Goal: Task Accomplishment & Management: Manage account settings

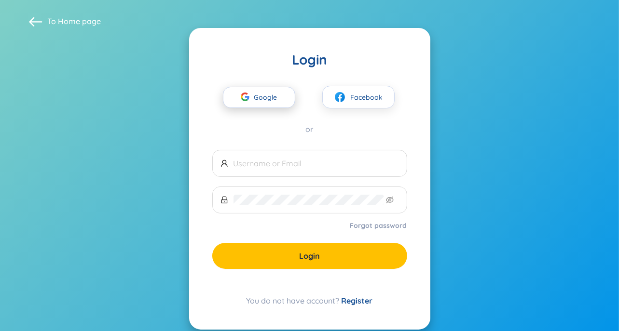
click at [280, 101] on span "Google" at bounding box center [268, 97] width 28 height 20
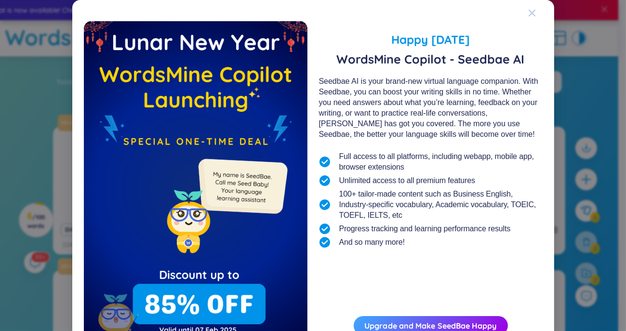
click at [528, 17] on div "Close" at bounding box center [532, 13] width 8 height 26
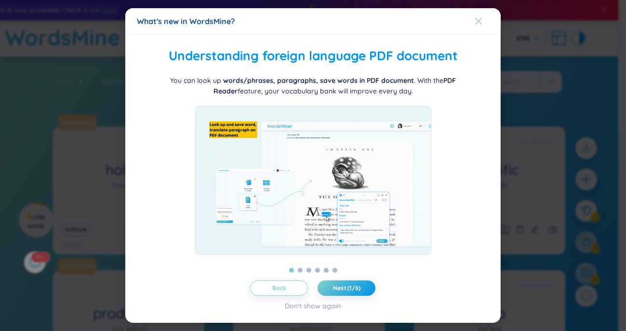
click at [480, 11] on div "Close" at bounding box center [479, 21] width 8 height 26
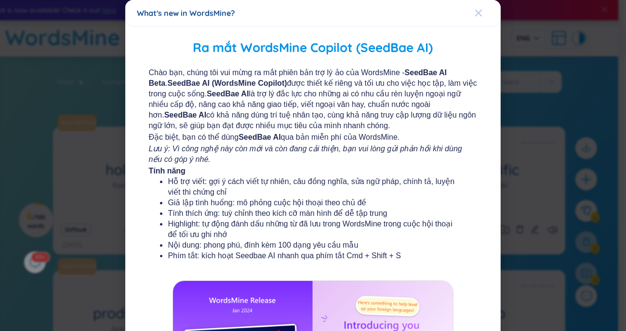
click at [475, 10] on icon "Close" at bounding box center [479, 13] width 8 height 8
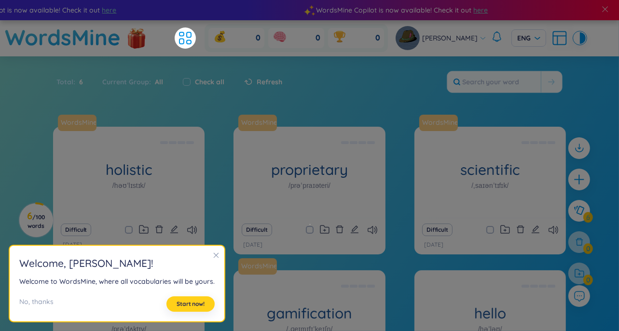
click at [189, 303] on span "Start now!" at bounding box center [190, 304] width 28 height 8
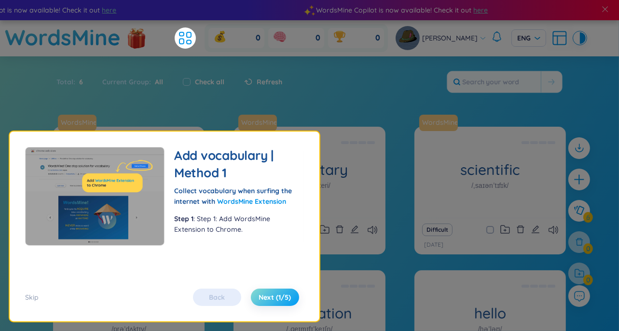
click at [262, 300] on span "Next (1/5)" at bounding box center [274, 298] width 32 height 10
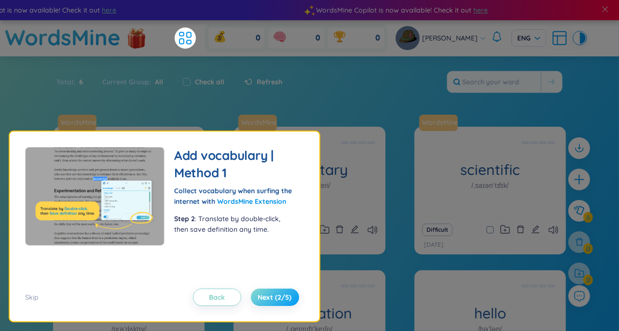
click at [276, 297] on span "Next (2/5)" at bounding box center [275, 298] width 34 height 10
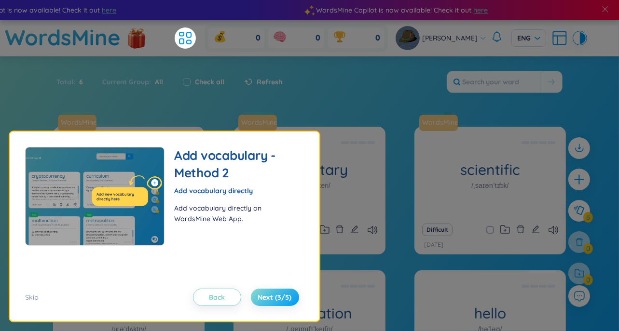
click at [276, 297] on span "Next (3/5)" at bounding box center [275, 298] width 34 height 10
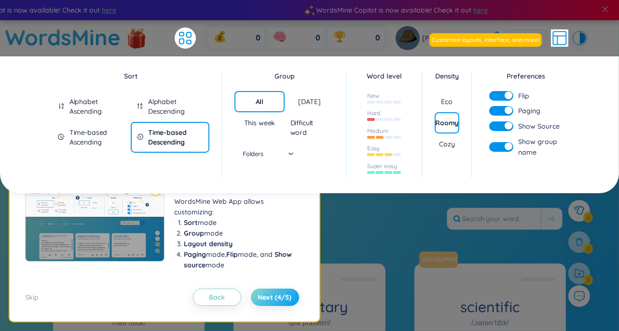
click at [283, 300] on span "Next (4/5)" at bounding box center [275, 298] width 34 height 10
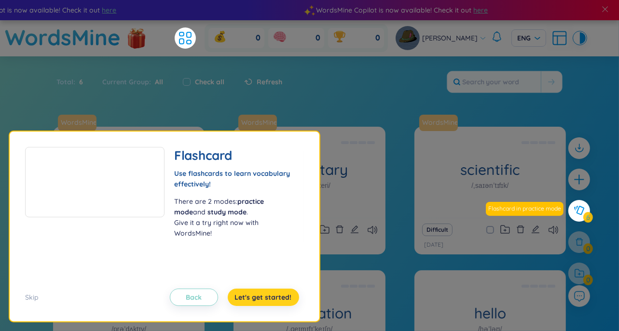
click at [283, 300] on span "Let's get started!" at bounding box center [263, 298] width 57 height 10
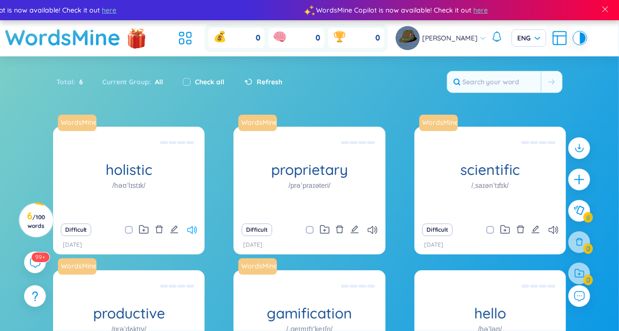
click at [188, 231] on icon at bounding box center [192, 230] width 10 height 8
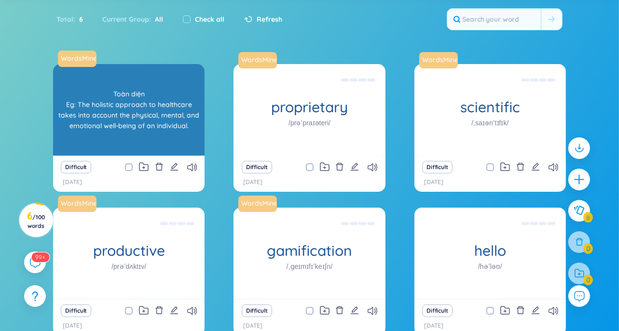
scroll to position [117, 0]
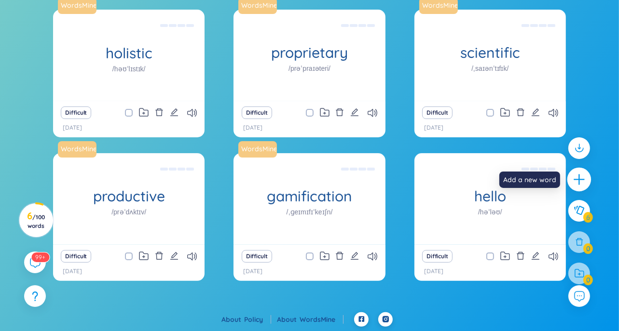
click at [582, 176] on icon "plus" at bounding box center [579, 180] width 14 height 14
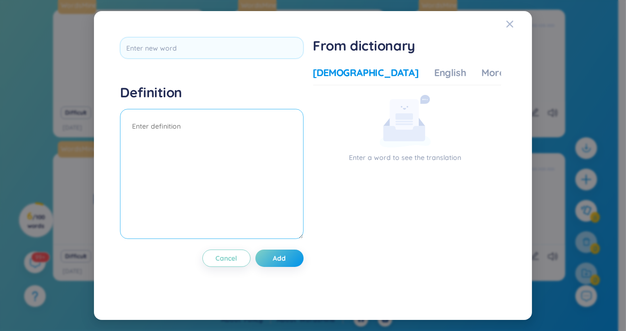
click at [260, 127] on textarea at bounding box center [212, 174] width 184 height 130
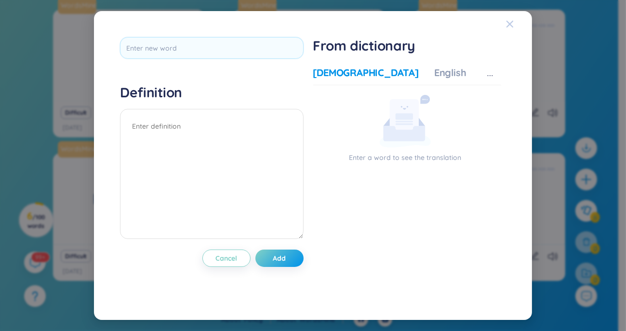
click at [514, 25] on span "Close" at bounding box center [519, 24] width 26 height 26
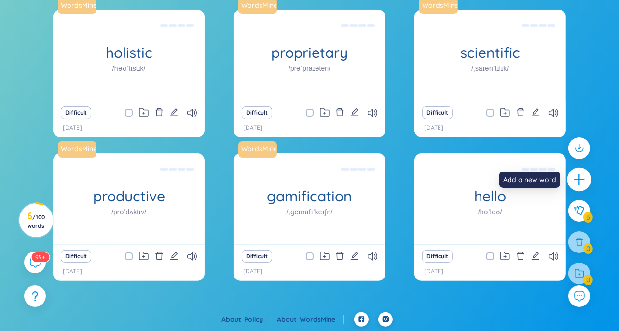
click at [575, 172] on div at bounding box center [579, 180] width 24 height 24
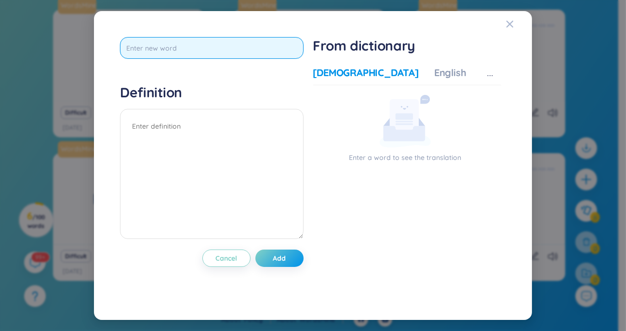
click at [246, 48] on input "text" at bounding box center [212, 48] width 184 height 22
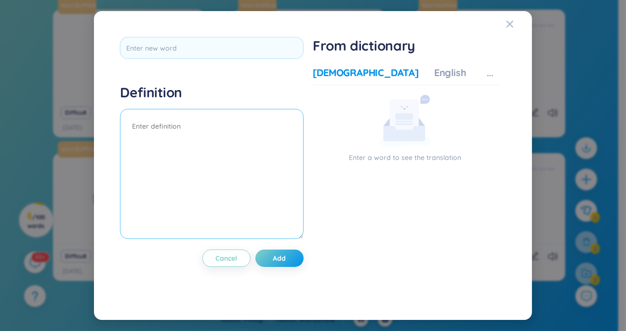
click at [217, 125] on textarea at bounding box center [212, 174] width 184 height 130
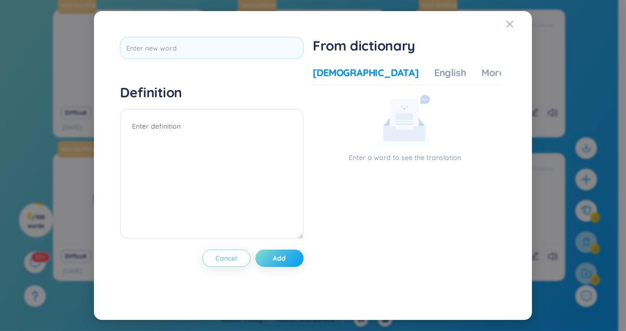
click at [288, 255] on button "Add" at bounding box center [280, 258] width 48 height 17
click at [434, 72] on div "English" at bounding box center [450, 73] width 32 height 14
click at [356, 69] on div "[DEMOGRAPHIC_DATA]" at bounding box center [366, 73] width 106 height 14
click at [503, 25] on div "Definition Cancel Add From dictionary Vietnamese English More examples Enter a …" at bounding box center [313, 166] width 415 height 286
click at [507, 24] on icon "Close" at bounding box center [510, 24] width 8 height 8
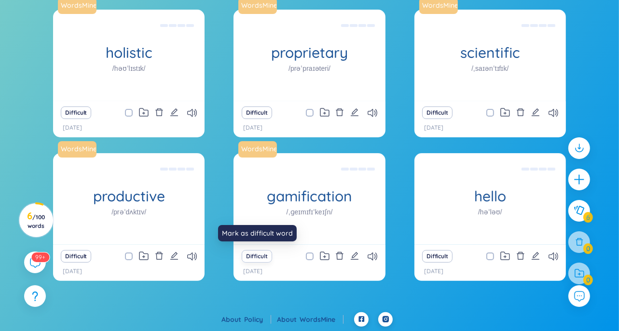
click at [271, 252] on button "Difficult" at bounding box center [257, 256] width 30 height 13
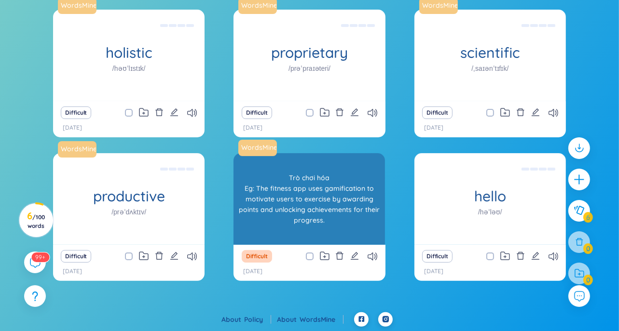
click at [281, 204] on div "Trò chơi hóa Eg: The fitness app uses gamification to motivate users to exercis…" at bounding box center [309, 199] width 142 height 87
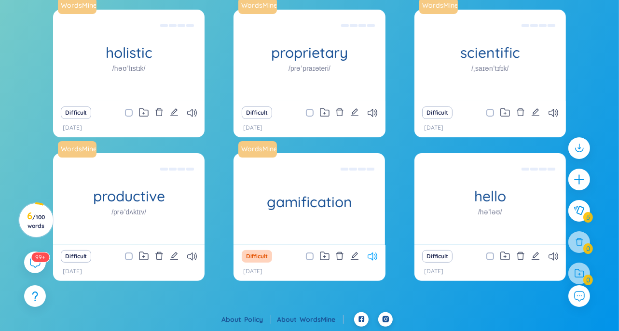
click at [372, 257] on icon at bounding box center [372, 257] width 10 height 8
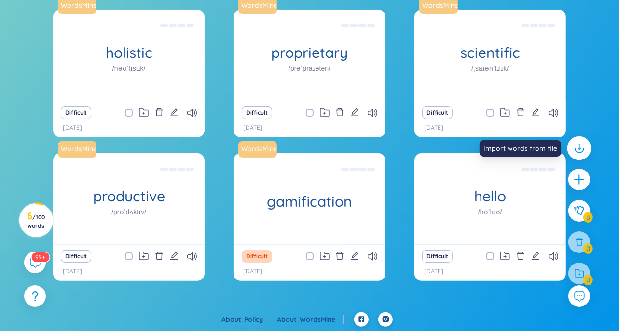
click at [577, 143] on icon at bounding box center [578, 148] width 13 height 13
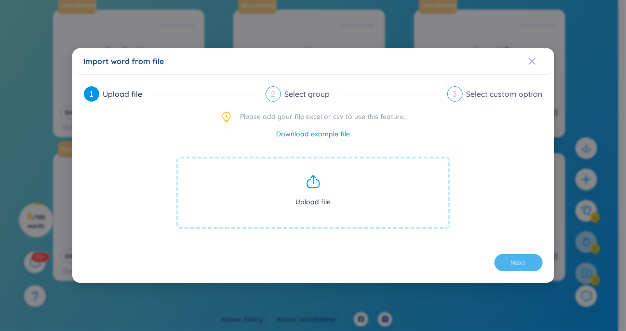
click at [335, 190] on span "Upload file" at bounding box center [313, 193] width 274 height 72
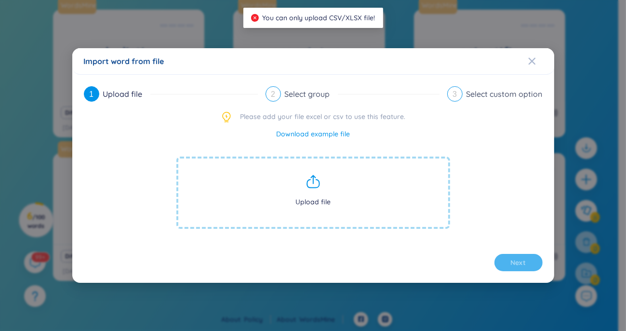
click at [271, 103] on div "1 Upload file 2 Select group 3 Select custom option Please add your file excel …" at bounding box center [313, 178] width 459 height 185
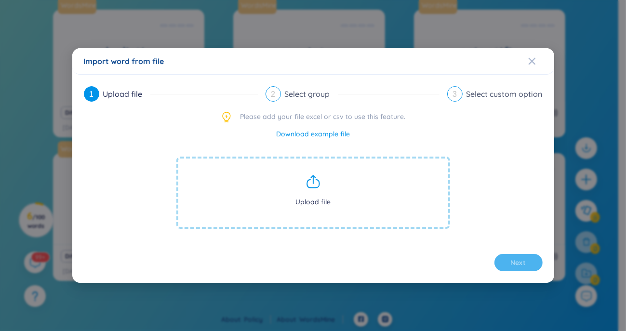
click at [287, 128] on div "1 Upload file 2 Select group 3 Select custom option Please add your file excel …" at bounding box center [313, 178] width 459 height 185
click at [287, 132] on link "Download example file" at bounding box center [313, 134] width 74 height 11
click at [324, 181] on span "Upload file" at bounding box center [313, 193] width 274 height 72
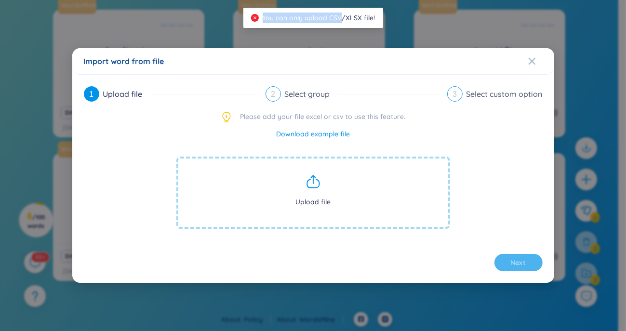
drag, startPoint x: 255, startPoint y: 20, endPoint x: 349, endPoint y: 18, distance: 93.6
click at [349, 18] on div "You can only upload CSV/XLSX file!" at bounding box center [313, 18] width 124 height 11
click at [251, 190] on span "Upload file" at bounding box center [313, 193] width 274 height 72
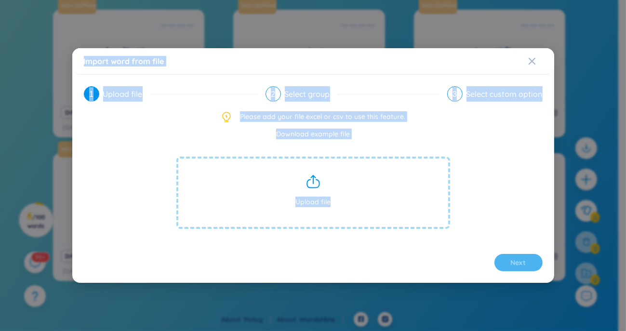
drag, startPoint x: 82, startPoint y: 61, endPoint x: 347, endPoint y: 268, distance: 336.0
click at [347, 268] on div "Import word from file 1 Upload file 2 Select group 3 Select custom option Pleas…" at bounding box center [313, 165] width 482 height 235
click at [366, 54] on div "Import word from file" at bounding box center [313, 61] width 482 height 27
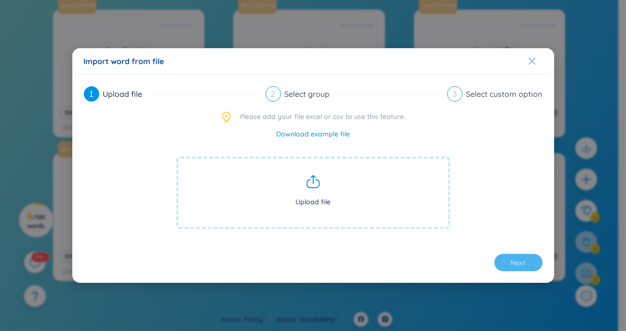
click at [278, 212] on span "Upload file" at bounding box center [313, 193] width 274 height 72
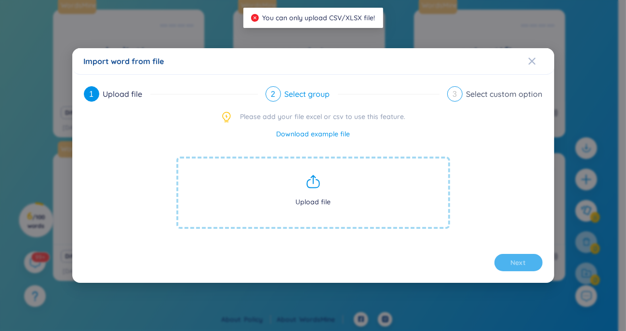
click at [303, 90] on div "Select group" at bounding box center [311, 93] width 53 height 15
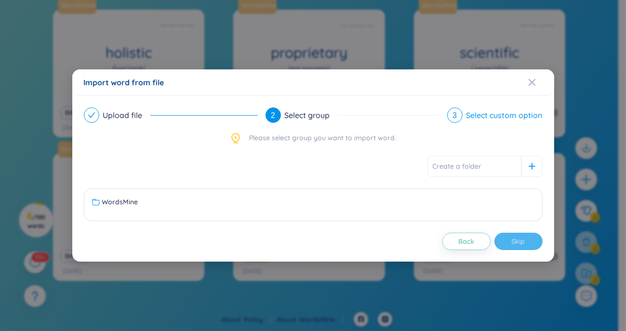
click at [465, 118] on div "3 Select custom option" at bounding box center [494, 115] width 95 height 15
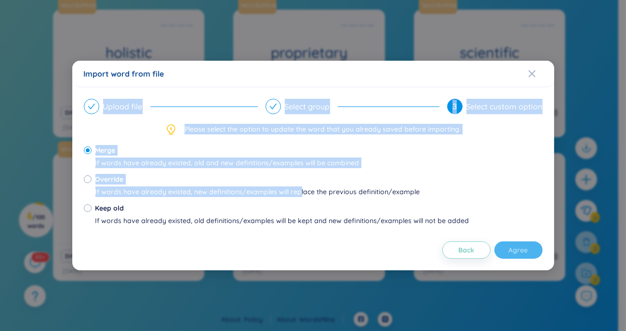
drag, startPoint x: 87, startPoint y: 108, endPoint x: 304, endPoint y: 190, distance: 232.6
click at [304, 190] on div "Upload file Select group 3 Select custom option Please select the option to upd…" at bounding box center [313, 179] width 459 height 160
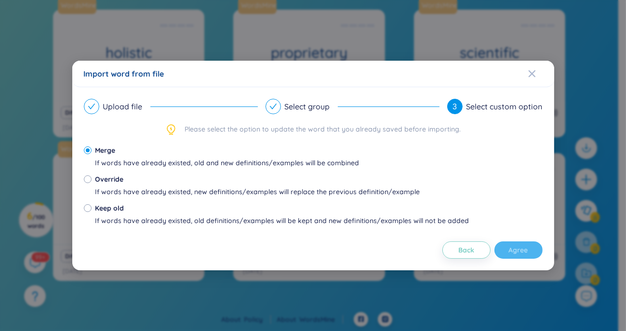
click at [345, 59] on div "Import word from file Upload file Select group 3 Select custom option Please se…" at bounding box center [313, 165] width 626 height 331
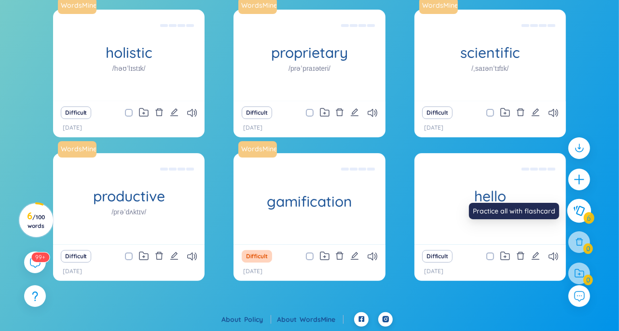
click at [577, 217] on button at bounding box center [579, 211] width 24 height 24
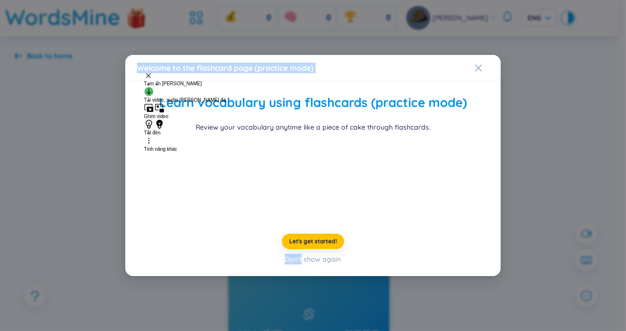
drag, startPoint x: 135, startPoint y: 14, endPoint x: 299, endPoint y: 326, distance: 353.3
click at [299, 277] on div "Welcome to the flashcard page (practice mode) Learn vocabulary using flashcards…" at bounding box center [313, 166] width 376 height 222
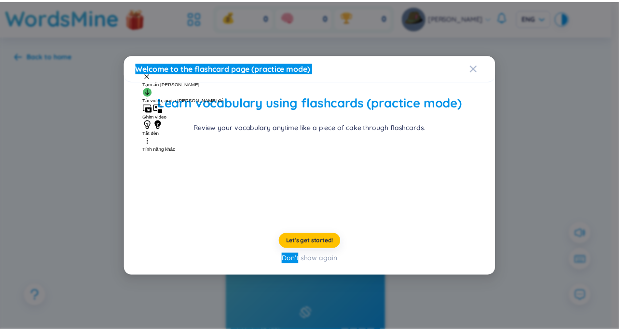
scroll to position [4, 0]
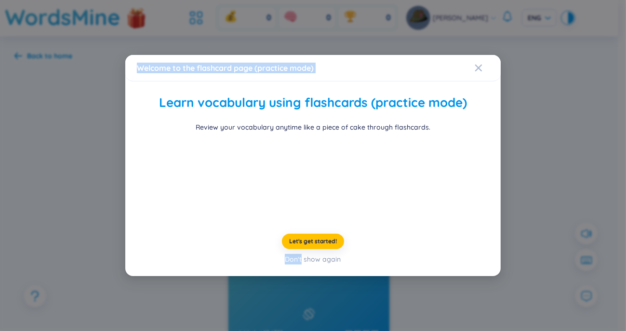
click at [265, 265] on div "Let's get started! Don't show again" at bounding box center [313, 249] width 352 height 31
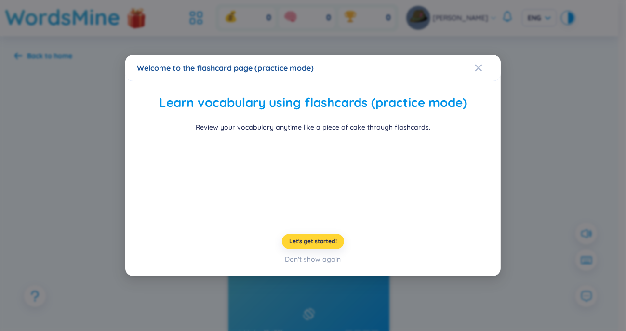
drag, startPoint x: 233, startPoint y: 298, endPoint x: 280, endPoint y: 298, distance: 46.3
click at [280, 265] on div "Let's get started! Don't show again" at bounding box center [313, 249] width 352 height 31
drag, startPoint x: 280, startPoint y: 298, endPoint x: 341, endPoint y: 313, distance: 63.5
click at [341, 265] on div "Let's get started! Don't show again" at bounding box center [313, 249] width 352 height 31
drag, startPoint x: 341, startPoint y: 313, endPoint x: 297, endPoint y: 293, distance: 49.0
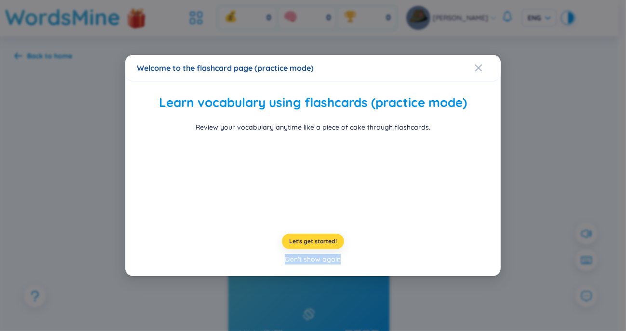
click at [297, 265] on div "Let's get started! Don't show again" at bounding box center [313, 249] width 352 height 31
click at [242, 265] on div "Learn vocabulary using flashcards (practice mode) Review your vocabulary anytim…" at bounding box center [313, 179] width 352 height 172
drag, startPoint x: 242, startPoint y: 272, endPoint x: 310, endPoint y: 295, distance: 72.0
click at [310, 265] on div "Learn vocabulary using flashcards (practice mode) Review your vocabulary anytim…" at bounding box center [313, 179] width 352 height 172
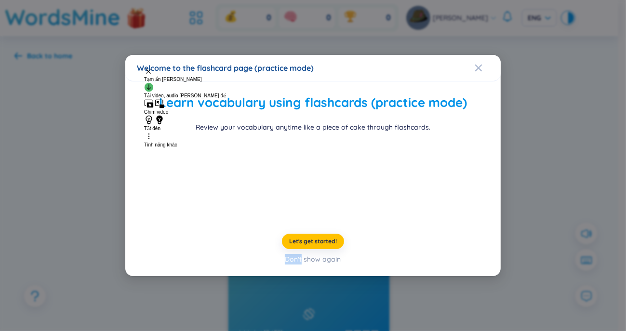
drag, startPoint x: 215, startPoint y: 260, endPoint x: 151, endPoint y: 13, distance: 255.0
click at [151, 55] on div "Welcome to the flashcard page (practice mode) Learn vocabulary using flashcards…" at bounding box center [313, 166] width 376 height 222
drag, startPoint x: 158, startPoint y: 43, endPoint x: 242, endPoint y: 43, distance: 83.9
click at [242, 93] on h2 "Learn vocabulary using flashcards (practice mode)" at bounding box center [313, 103] width 348 height 20
click at [156, 93] on h2 "Learn vocabulary using flashcards (practice mode)" at bounding box center [313, 103] width 348 height 20
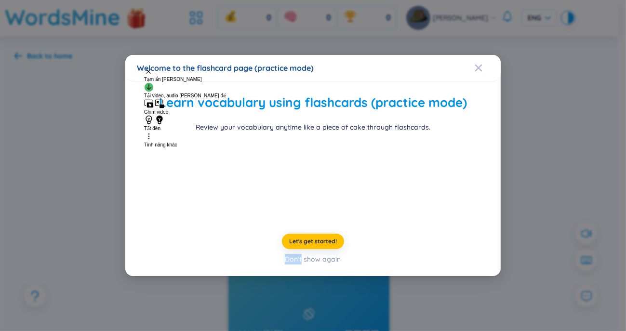
drag, startPoint x: 156, startPoint y: 40, endPoint x: 239, endPoint y: 171, distance: 155.2
click at [239, 171] on div "Learn vocabulary using flashcards (practice mode) Review your vocabulary anytim…" at bounding box center [313, 154] width 348 height 122
click at [231, 93] on h2 "Learn vocabulary using flashcards (practice mode)" at bounding box center [313, 103] width 348 height 20
click at [303, 163] on video at bounding box center [313, 178] width 145 height 72
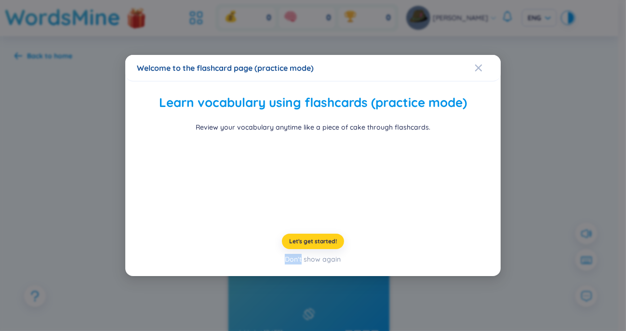
click at [318, 249] on button "Let's get started!" at bounding box center [313, 241] width 62 height 15
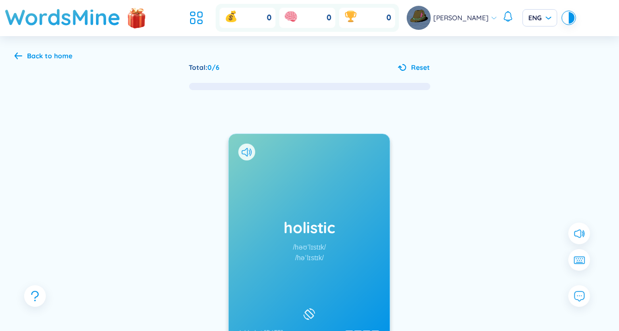
scroll to position [110, 0]
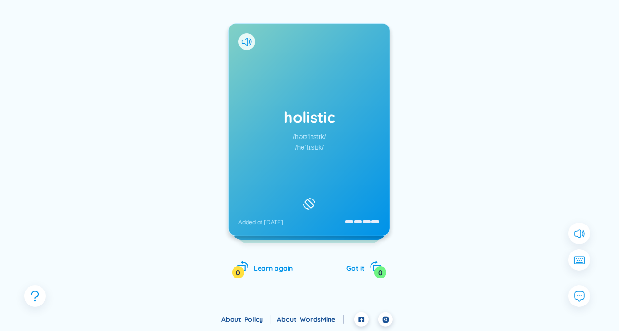
click at [301, 156] on div "holistic /həʊˈlɪstɪk/ /həˈlɪstɪk/ Added at 23/8/2025" at bounding box center [309, 130] width 161 height 212
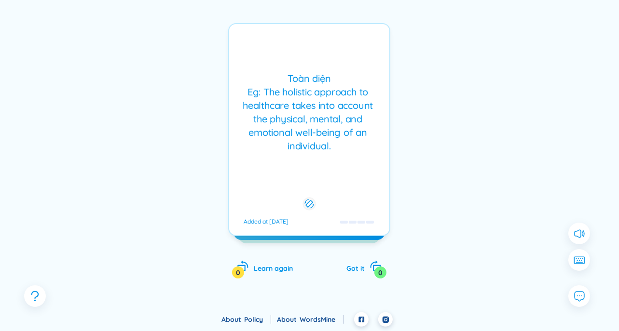
click at [301, 156] on div "holistic /həʊˈlɪstɪk/ /həˈlɪstɪk/ Added at 23/8/2025" at bounding box center [309, 129] width 162 height 213
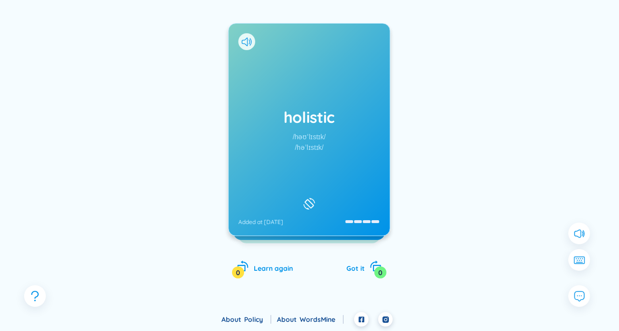
click at [301, 156] on div "holistic /həʊˈlɪstɪk/ /həˈlɪstɪk/ Added at 23/8/2025" at bounding box center [309, 130] width 161 height 212
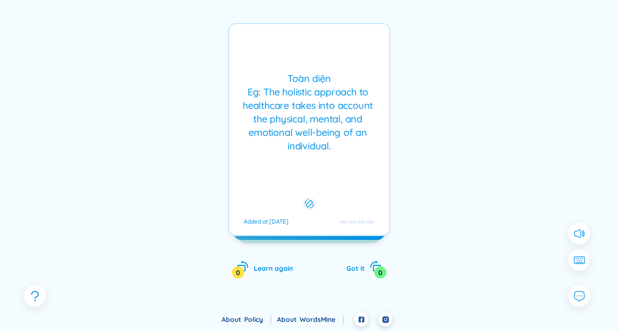
click at [301, 156] on div "Toàn diện Eg: The holistic approach to healthcare takes into account the physic…" at bounding box center [309, 129] width 162 height 213
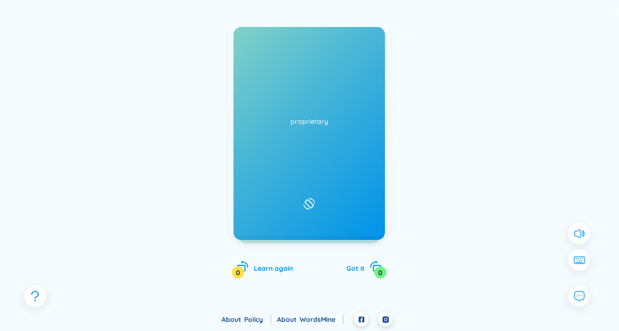
click at [301, 156] on div "holistic /həʊˈlɪstɪk/ /həˈlɪstɪk/ Added at 23/8/2025" at bounding box center [309, 130] width 161 height 212
click at [301, 156] on div "Toàn diện Eg: The holistic approach to healthcare takes into account the physic…" at bounding box center [309, 129] width 162 height 213
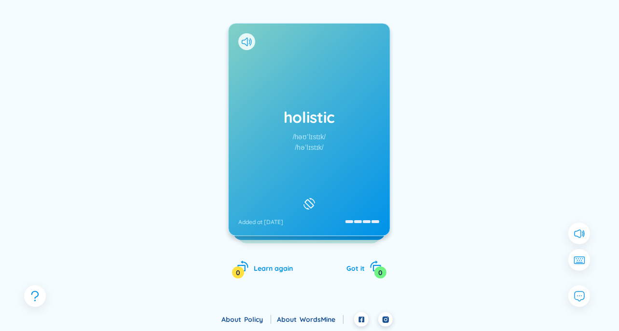
click at [244, 277] on div "holistic /həʊˈlɪstɪk/ /həˈlɪstɪk/ Added at 23/8/2025 Toàn diện Eg: The holistic…" at bounding box center [309, 160] width 162 height 275
click at [241, 271] on div "0" at bounding box center [238, 273] width 12 height 12
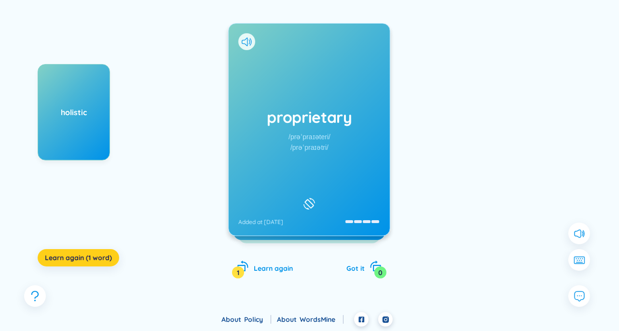
click at [68, 252] on button "Learn again (1 word)" at bounding box center [78, 257] width 81 height 17
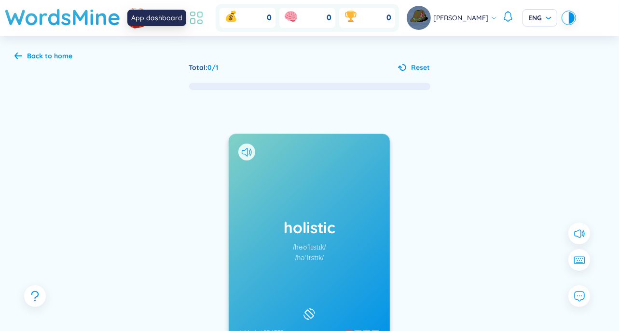
click at [196, 17] on icon at bounding box center [196, 17] width 17 height 17
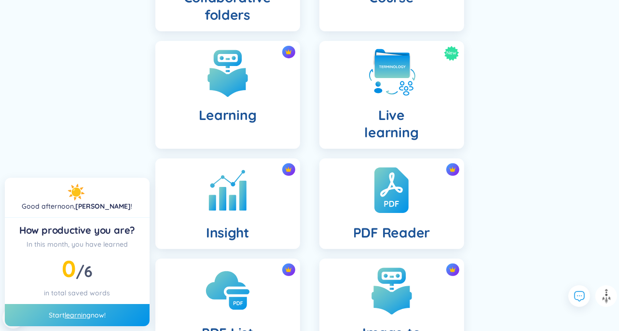
scroll to position [260, 0]
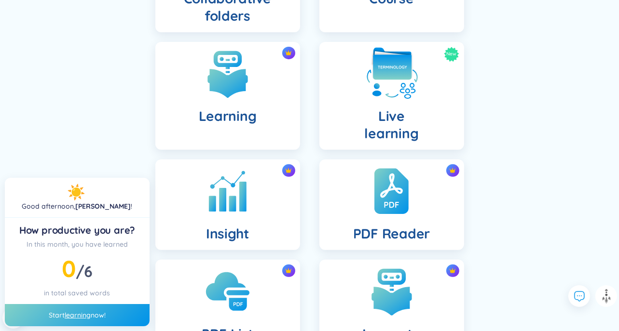
click at [381, 110] on h4 "Live learning" at bounding box center [392, 125] width 54 height 35
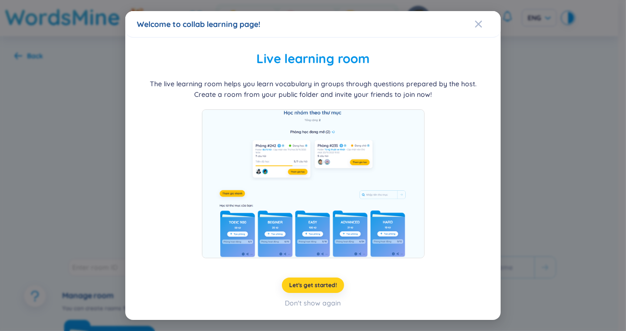
click at [318, 285] on span "Let's get started!" at bounding box center [313, 286] width 48 height 8
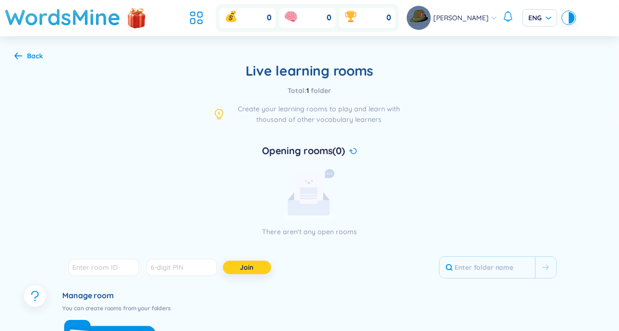
click at [241, 263] on span "Join" at bounding box center [247, 268] width 14 height 10
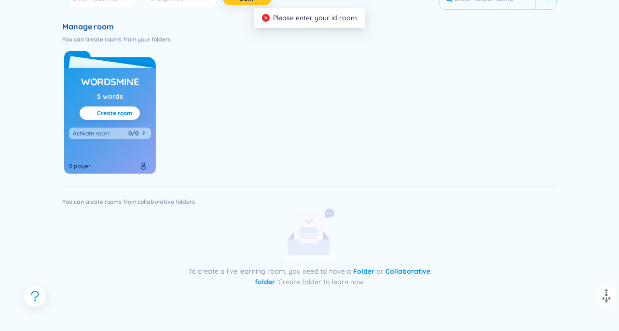
scroll to position [277, 0]
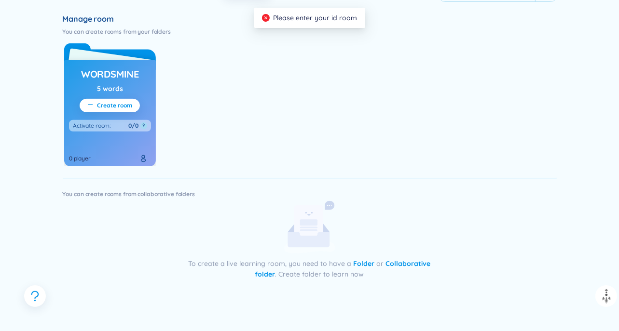
click at [90, 88] on div "WordsMine 5 words Create room Activate room : 0/0 ? 0 player" at bounding box center [110, 113] width 92 height 106
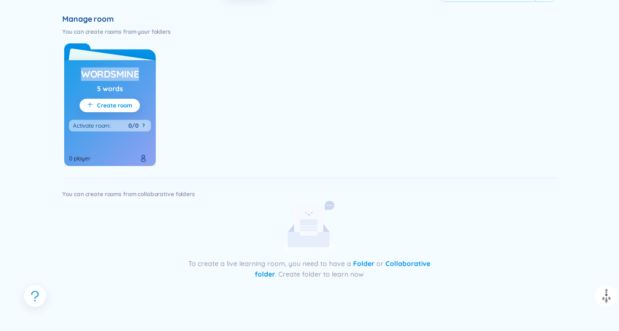
click at [90, 88] on div "WordsMine 5 words Create room Activate room : 0/0 ? 0 player" at bounding box center [110, 113] width 92 height 106
drag, startPoint x: 90, startPoint y: 88, endPoint x: 170, endPoint y: 104, distance: 81.0
click at [170, 104] on div "WordsMine 5 words Create room Activate room : 0/0 ? 0 player" at bounding box center [310, 103] width 494 height 128
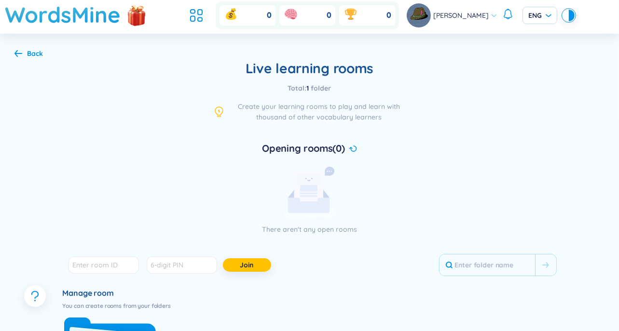
scroll to position [0, 0]
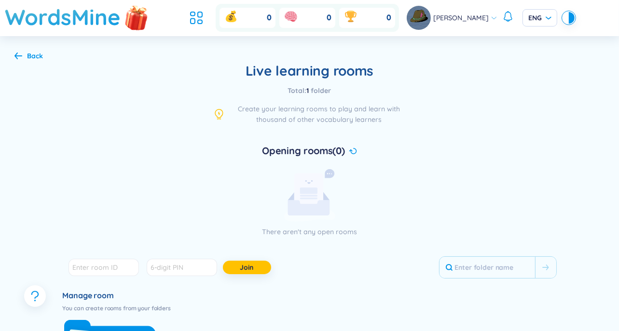
click at [133, 17] on img at bounding box center [136, 17] width 29 height 38
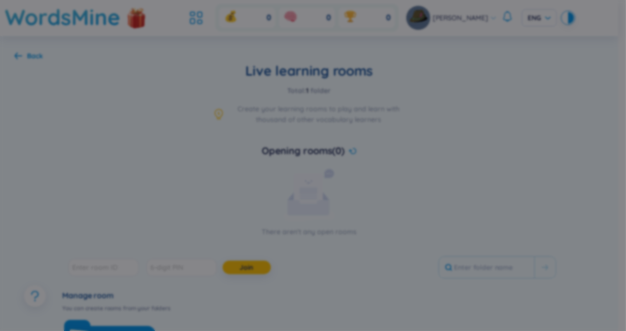
click at [133, 17] on body "WordsMine Copilot is now available! Check it out here WordsMine Copilot is now …" at bounding box center [309, 165] width 619 height 331
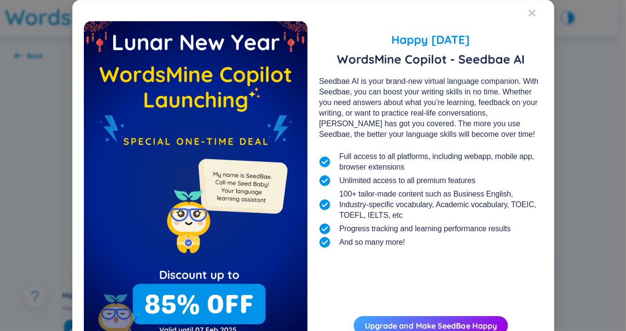
click at [133, 17] on div "Happy Lunar New Year 2025 WordsMine Copilot - Seedbae AI Seedbae AI is your bra…" at bounding box center [313, 194] width 459 height 364
drag, startPoint x: 68, startPoint y: 154, endPoint x: 56, endPoint y: 163, distance: 15.2
click at [56, 163] on div "Happy Lunar New Year 2025 WordsMine Copilot - Seedbae AI Seedbae AI is your bra…" at bounding box center [313, 165] width 626 height 331
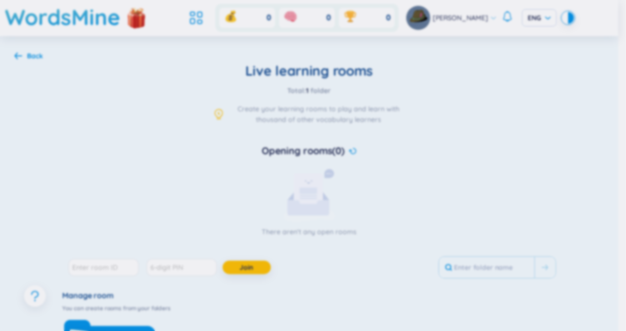
click at [56, 163] on body "WordsMine Copilot is now available! Check it out here WordsMine Copilot is now …" at bounding box center [309, 165] width 619 height 331
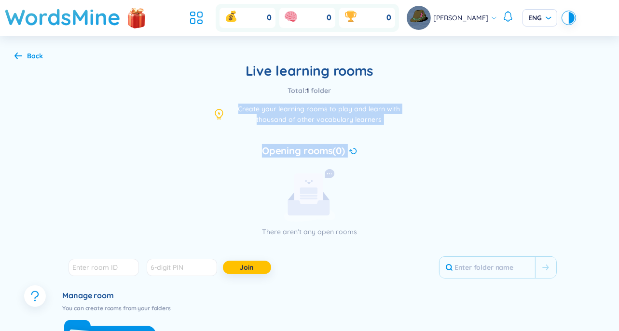
drag, startPoint x: 56, startPoint y: 163, endPoint x: 207, endPoint y: 113, distance: 159.4
click at [207, 113] on div "Back Live learning rooms Total : 1 folder Create your learning rooms to play an…" at bounding box center [309, 307] width 619 height 542
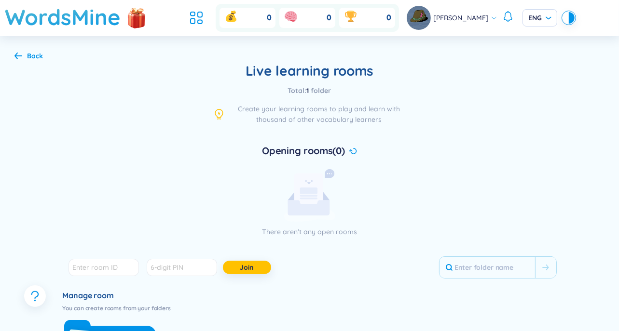
click at [201, 113] on div "Live learning rooms Total : 1 folder Create your learning rooms to play and lea…" at bounding box center [310, 309] width 494 height 494
click at [532, 21] on span "ENG" at bounding box center [539, 18] width 23 height 10
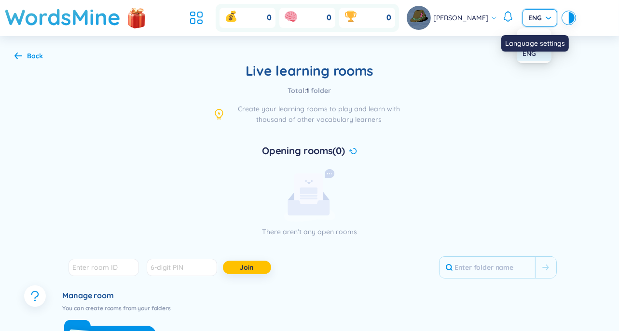
click at [532, 52] on div "ENG" at bounding box center [533, 53] width 23 height 11
click at [538, 10] on input "search" at bounding box center [536, 17] width 16 height 14
click at [527, 38] on div "Language settings" at bounding box center [535, 43] width 68 height 16
click at [535, 15] on span "ENG" at bounding box center [539, 18] width 23 height 10
click at [527, 42] on div "Language settings" at bounding box center [535, 43] width 68 height 16
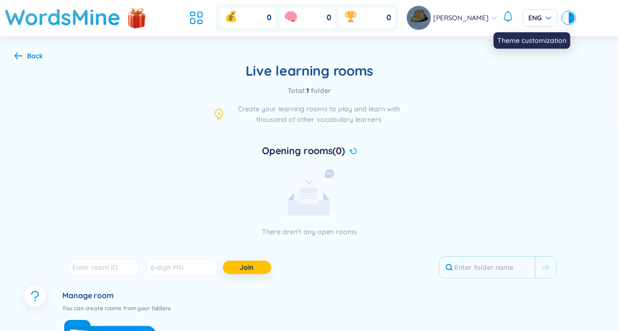
click at [563, 20] on div at bounding box center [566, 18] width 6 height 12
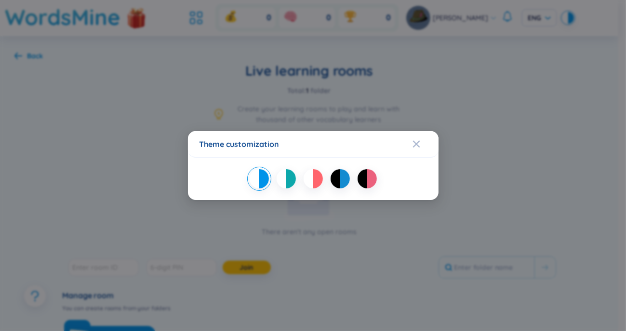
click at [291, 184] on div at bounding box center [291, 178] width 10 height 19
click at [307, 180] on div at bounding box center [309, 178] width 10 height 19
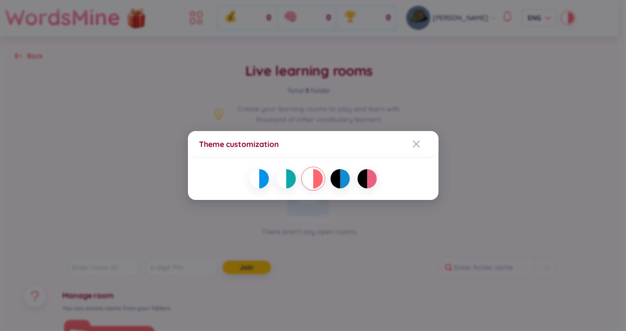
click at [307, 180] on div at bounding box center [309, 178] width 10 height 19
click at [333, 181] on div at bounding box center [336, 178] width 10 height 19
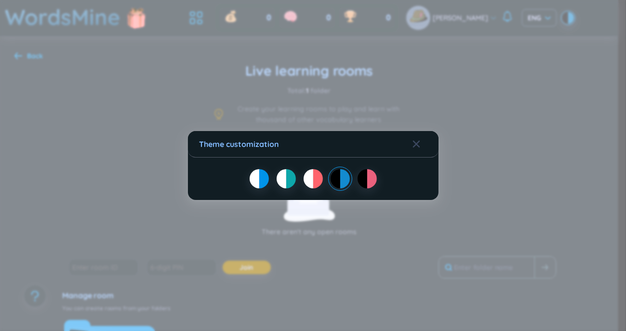
click at [366, 183] on div at bounding box center [363, 178] width 10 height 19
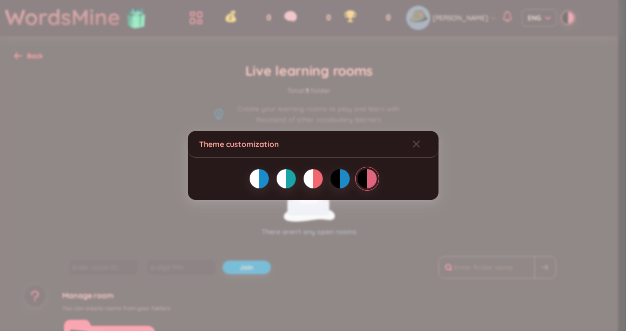
click at [314, 176] on div at bounding box center [318, 178] width 10 height 19
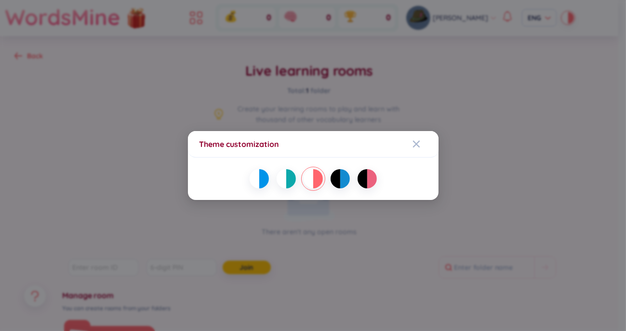
click at [276, 104] on div "Theme customization" at bounding box center [313, 165] width 626 height 331
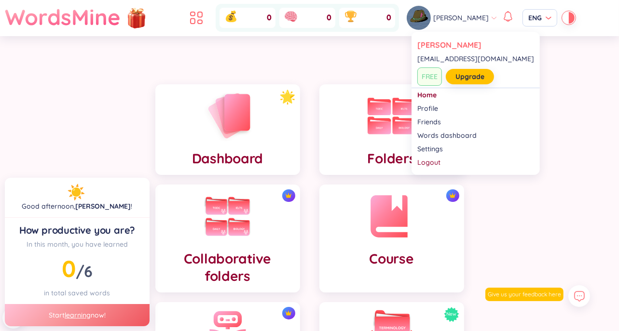
click at [465, 17] on span "Thuong Giang" at bounding box center [460, 18] width 55 height 11
click at [468, 76] on link "Upgrade" at bounding box center [469, 76] width 29 height 11
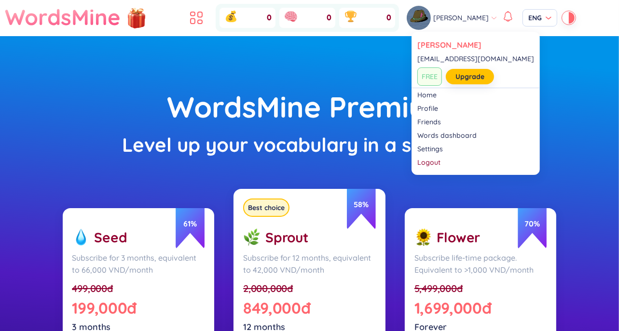
click at [461, 21] on span "Thuong Giang" at bounding box center [460, 18] width 55 height 11
click at [431, 65] on div "Thuong Giang gthuong430@gmail.com FREE Upgrade" at bounding box center [475, 63] width 117 height 46
click at [434, 94] on link "Home" at bounding box center [475, 95] width 117 height 10
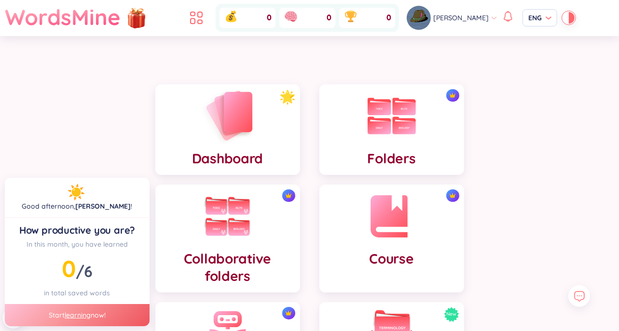
click at [257, 135] on div "Dashboard" at bounding box center [227, 129] width 145 height 91
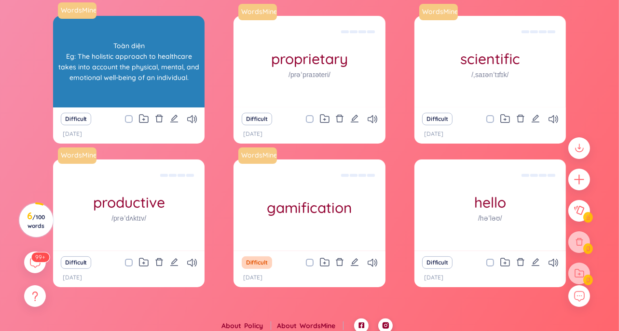
scroll to position [96, 0]
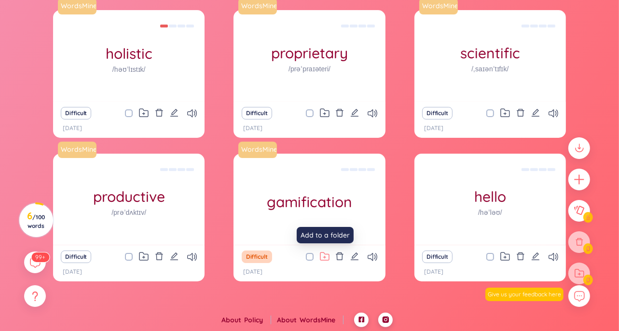
click at [325, 257] on icon at bounding box center [324, 258] width 2 height 2
click at [318, 284] on div "WordsMine holistic /həʊˈlɪstɪk/ Toàn diện Eg: The holistic approach to healthca…" at bounding box center [309, 152] width 513 height 284
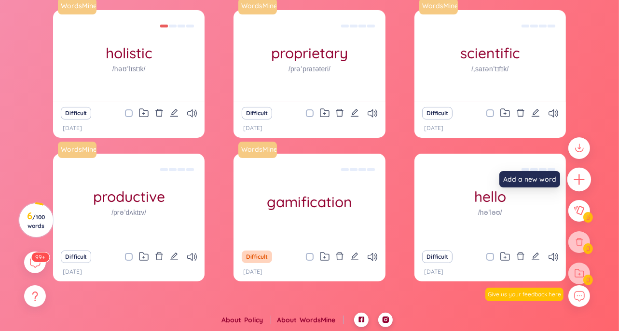
click at [580, 177] on icon "plus" at bounding box center [579, 180] width 14 height 14
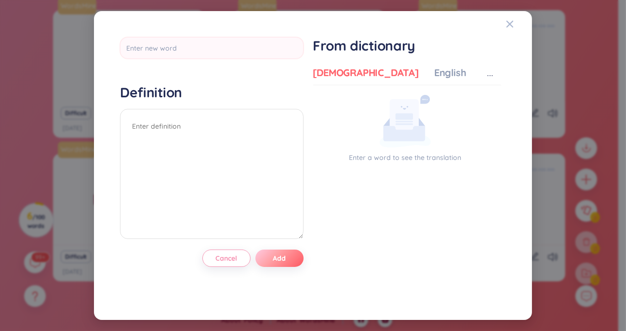
click at [294, 250] on button "Add" at bounding box center [280, 258] width 48 height 17
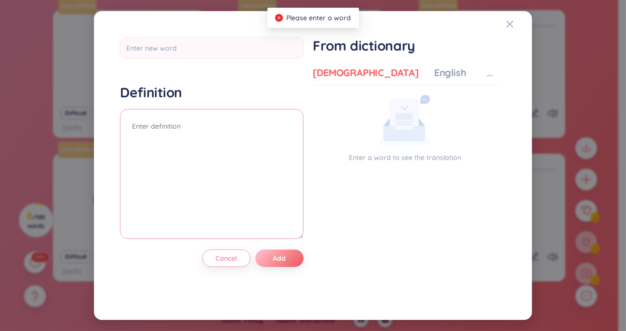
click at [260, 165] on textarea at bounding box center [212, 174] width 184 height 130
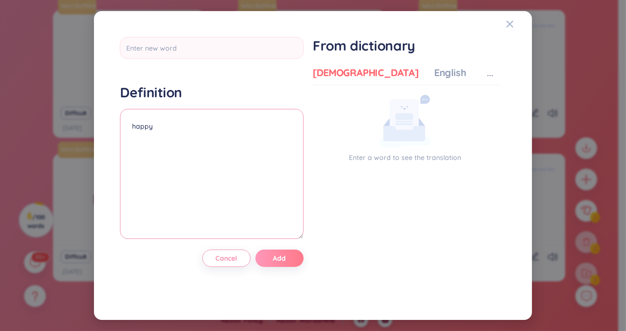
type textarea "happy"
click at [270, 262] on button "Add" at bounding box center [280, 258] width 48 height 17
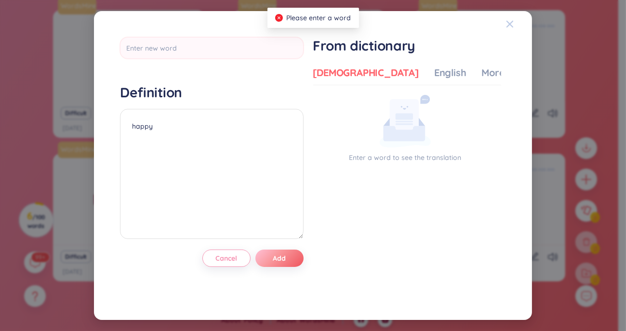
click at [507, 23] on icon "Close" at bounding box center [510, 24] width 8 height 8
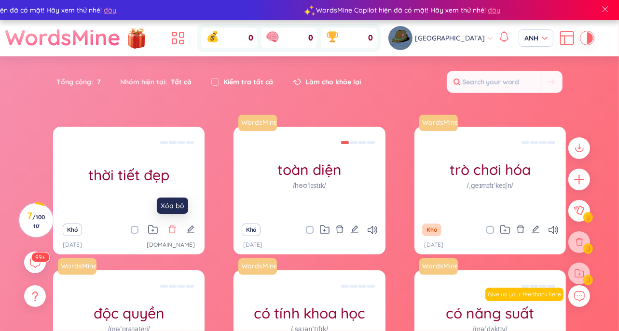
click at [173, 227] on icon "xóa bỏ" at bounding box center [171, 230] width 7 height 8
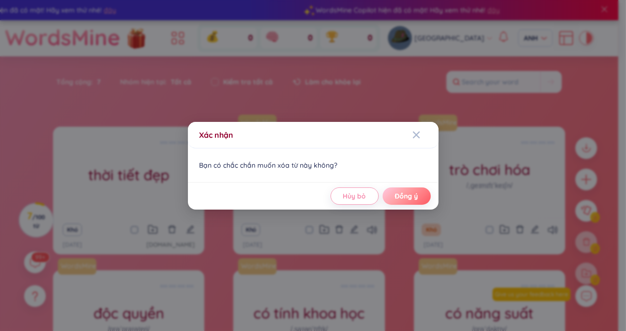
click at [394, 195] on button "Đồng ý" at bounding box center [407, 196] width 48 height 17
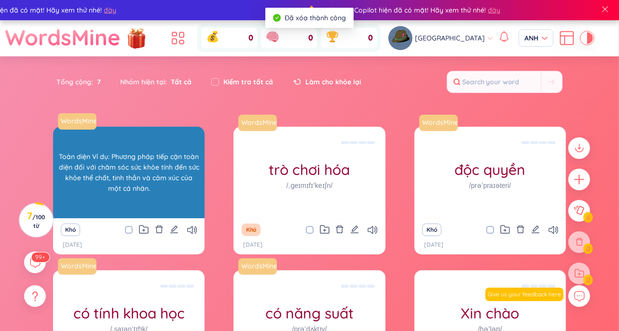
click at [164, 135] on div "Toàn diện Ví dụ: Phương pháp tiếp cận toàn diện đối với chăm sóc sức khỏe tính …" at bounding box center [129, 172] width 142 height 87
click at [156, 171] on font "Toàn diện Ví dụ: Phương pháp tiếp cận toàn diện đối với chăm sóc sức khỏe tính …" at bounding box center [129, 172] width 142 height 42
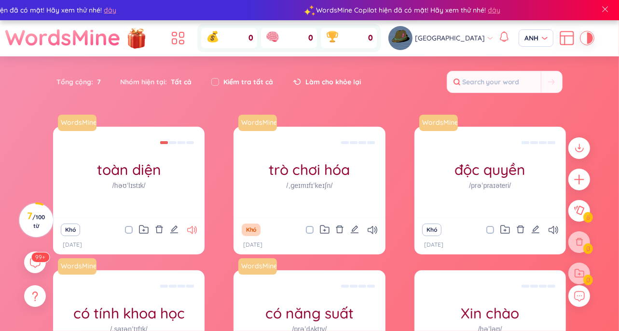
click at [189, 227] on icon at bounding box center [192, 230] width 10 height 8
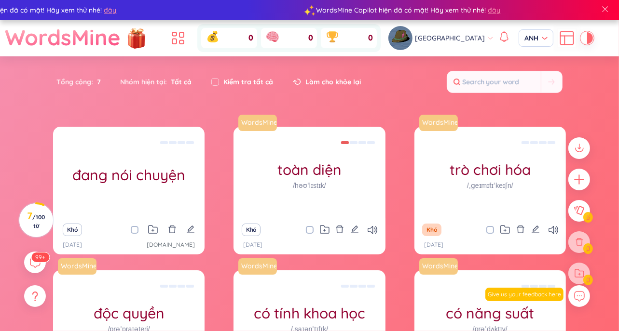
click at [366, 228] on div "Khó" at bounding box center [309, 230] width 142 height 14
click at [374, 227] on icon at bounding box center [372, 230] width 10 height 8
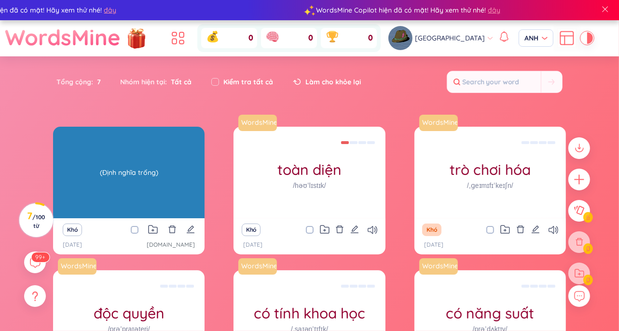
click at [111, 162] on div "(Định nghĩa trống)" at bounding box center [129, 172] width 142 height 87
click at [199, 196] on div "(Định nghĩa trống)" at bounding box center [129, 172] width 142 height 87
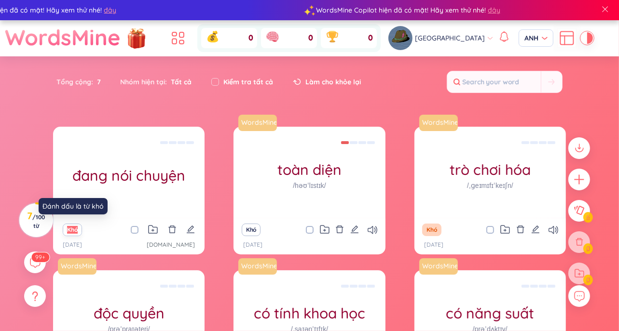
drag, startPoint x: 199, startPoint y: 196, endPoint x: 72, endPoint y: 234, distance: 132.0
click at [72, 218] on div "đang nói chuyện (Định nghĩa trống) Khó [DATE] [DOMAIN_NAME]" at bounding box center [128, 173] width 151 height 92
click at [72, 234] on button "Khó" at bounding box center [72, 230] width 19 height 13
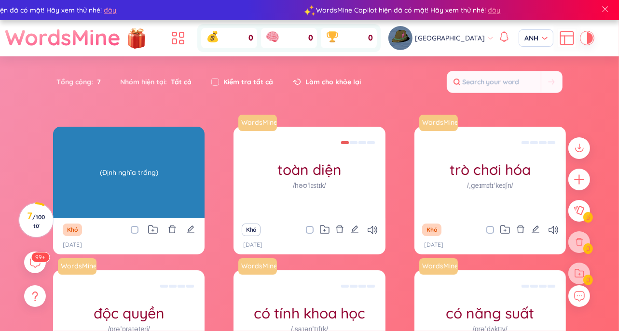
click at [103, 190] on div "đang nói chuyện" at bounding box center [128, 173] width 151 height 92
click at [155, 173] on font "(Định nghĩa trống)" at bounding box center [129, 172] width 58 height 9
click at [159, 175] on div "(Định nghĩa trống)" at bounding box center [129, 172] width 142 height 87
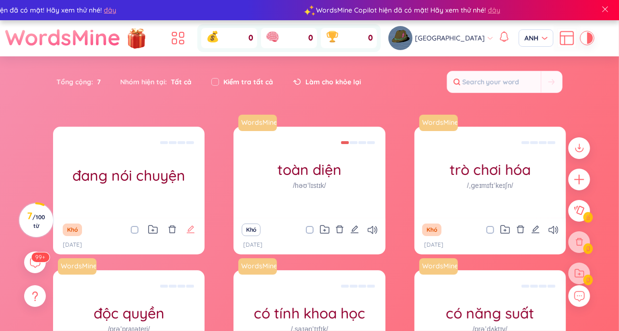
click at [189, 228] on icon "biên tập" at bounding box center [190, 229] width 9 height 9
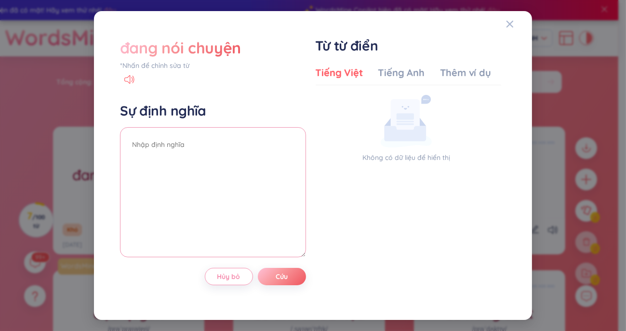
click at [188, 145] on textarea at bounding box center [213, 192] width 186 height 130
click at [218, 44] on font "đang nói chuyện" at bounding box center [180, 47] width 121 height 19
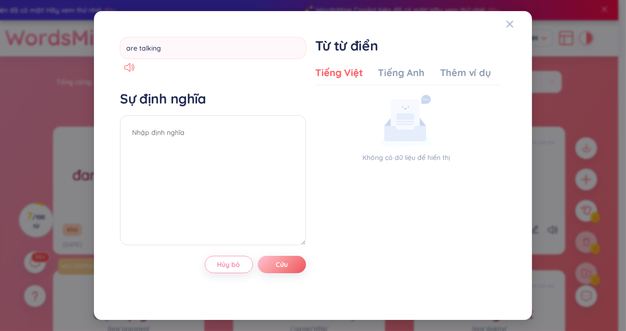
click at [129, 60] on div "are talking" at bounding box center [213, 54] width 186 height 35
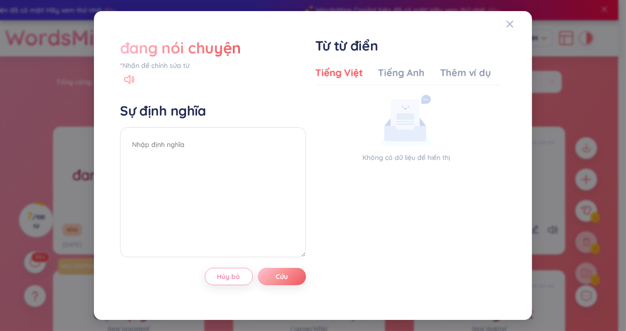
click at [130, 81] on icon at bounding box center [127, 79] width 6 height 9
click at [128, 75] on icon at bounding box center [129, 79] width 10 height 9
click at [237, 277] on font "Hủy bỏ" at bounding box center [228, 276] width 23 height 9
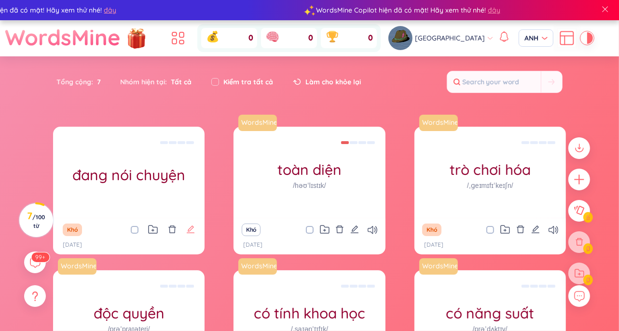
click at [188, 231] on icon "biên tập" at bounding box center [191, 230] width 8 height 8
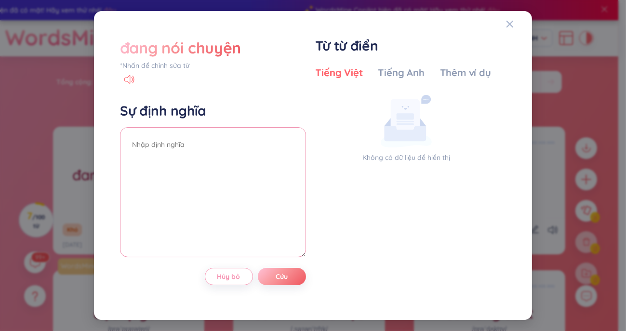
click at [202, 160] on textarea at bounding box center [213, 192] width 186 height 130
click at [200, 46] on font "đang nói chuyện" at bounding box center [180, 47] width 121 height 19
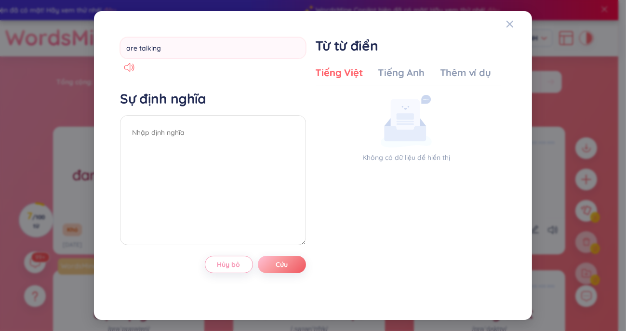
click at [200, 46] on input "are talking" at bounding box center [213, 48] width 186 height 22
click at [126, 50] on input "are talking" at bounding box center [213, 48] width 186 height 22
drag, startPoint x: 126, startPoint y: 50, endPoint x: 157, endPoint y: 50, distance: 31.3
click at [157, 50] on input "are talking" at bounding box center [213, 48] width 186 height 22
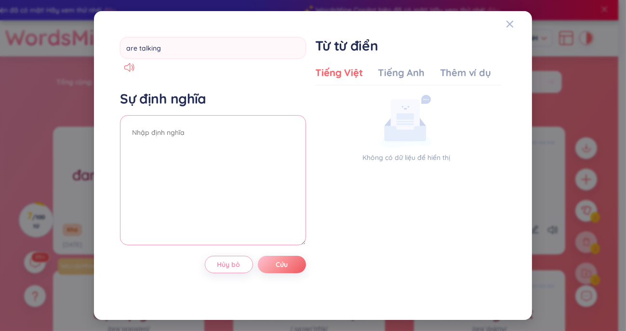
click at [174, 123] on div "Sự định nghĩa" at bounding box center [213, 169] width 186 height 158
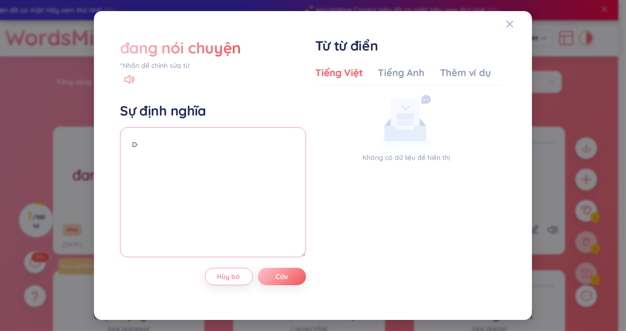
type textarea "D"
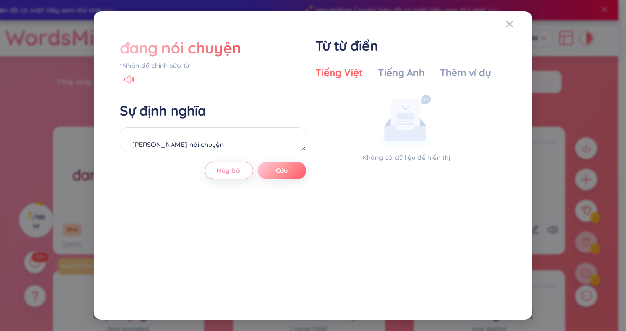
click at [282, 166] on font "Cứu" at bounding box center [282, 170] width 12 height 9
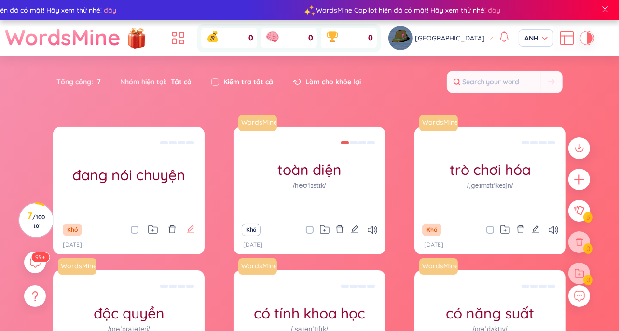
click at [190, 230] on icon "biên tập" at bounding box center [190, 229] width 9 height 9
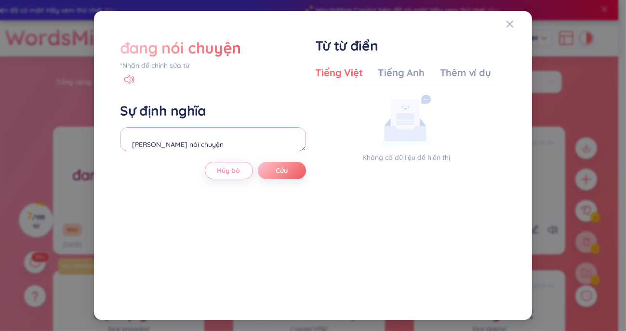
click at [244, 146] on textarea "[PERSON_NAME] nói chuyện" at bounding box center [213, 139] width 186 height 24
type textarea "Đ"
click at [241, 43] on div "đang nói chuyện" at bounding box center [213, 47] width 186 height 21
click at [177, 65] on font "*Nhấn để chỉnh sửa từ" at bounding box center [154, 65] width 69 height 9
click at [160, 124] on div "Sự định nghĩa" at bounding box center [213, 128] width 186 height 52
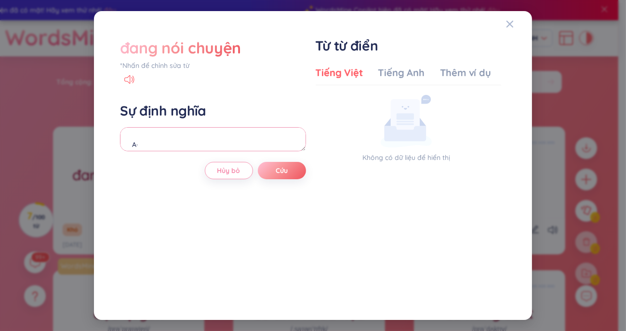
type textarea "A"
type textarea "Ả"
type textarea "Are talking"
click at [268, 170] on button "Cứu" at bounding box center [282, 170] width 48 height 17
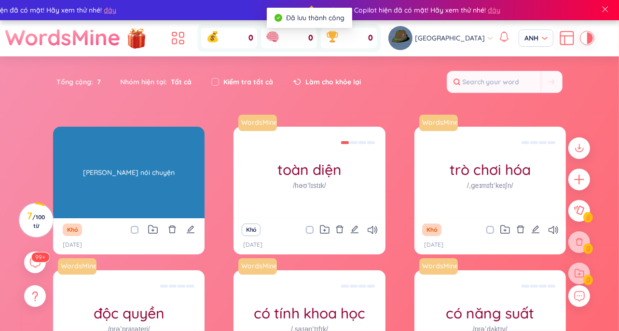
click at [192, 195] on div "[PERSON_NAME] nói chuyện" at bounding box center [129, 172] width 142 height 87
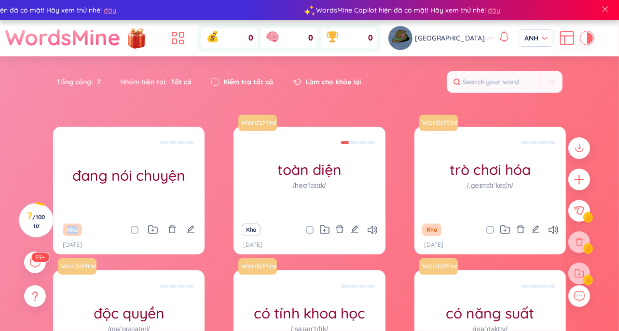
drag, startPoint x: 184, startPoint y: 206, endPoint x: 127, endPoint y: 233, distance: 62.5
click at [127, 218] on div "đang nói chuyện [PERSON_NAME] nói chuyện Khó [DATE]" at bounding box center [128, 173] width 151 height 92
click at [127, 233] on div "Khó" at bounding box center [129, 230] width 142 height 14
click at [158, 229] on div "Khó" at bounding box center [129, 230] width 142 height 14
click at [156, 229] on icon at bounding box center [153, 229] width 10 height 9
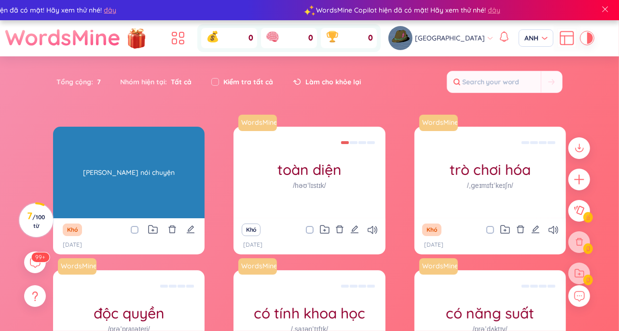
click at [124, 198] on div "đang nói chuyện" at bounding box center [128, 173] width 151 height 92
click at [124, 198] on div "[PERSON_NAME] nói chuyện" at bounding box center [129, 172] width 142 height 87
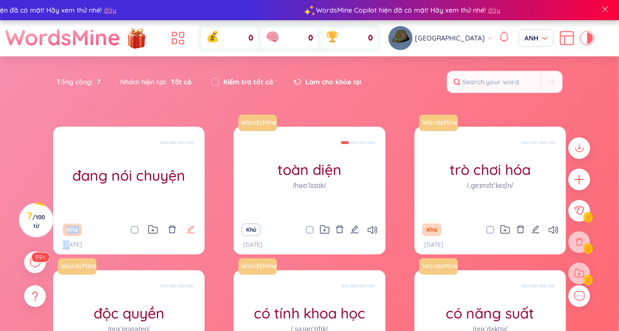
drag, startPoint x: 124, startPoint y: 198, endPoint x: 189, endPoint y: 224, distance: 69.7
click at [189, 218] on div "đang nói chuyện [PERSON_NAME] nói chuyện Khó [DATE]" at bounding box center [128, 173] width 151 height 92
click at [192, 229] on icon "biên tập" at bounding box center [191, 230] width 8 height 8
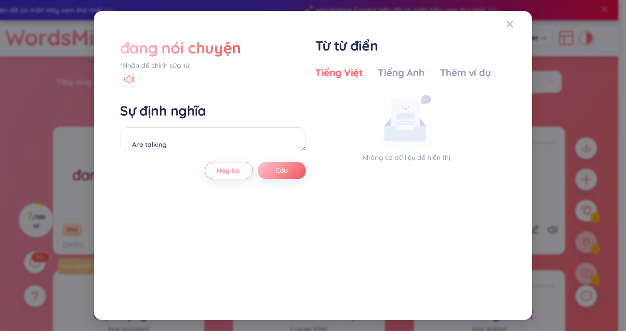
click at [411, 83] on div "Tiếng Việt Tiếng Anh Thêm ví dụ" at bounding box center [404, 75] width 176 height 19
click at [405, 70] on font "Tiếng Anh" at bounding box center [402, 73] width 46 height 12
click at [457, 69] on font "Thêm ví dụ" at bounding box center [465, 73] width 51 height 12
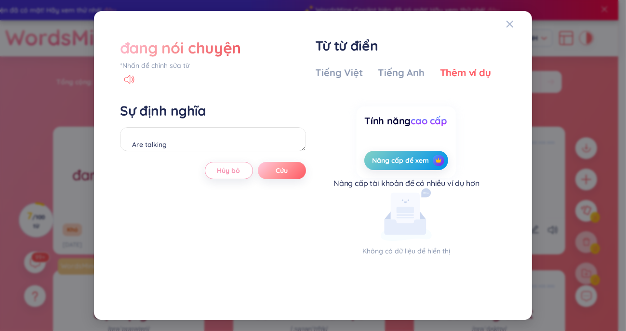
click at [290, 172] on button "Cứu" at bounding box center [282, 170] width 48 height 17
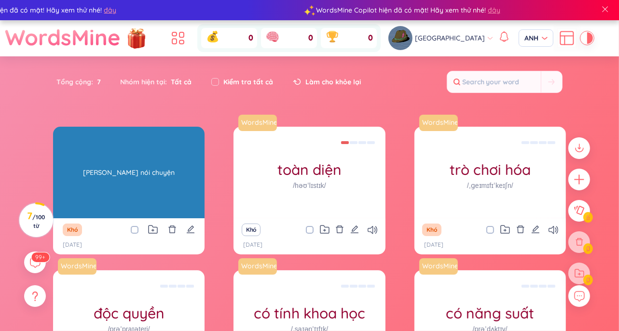
scroll to position [147, 0]
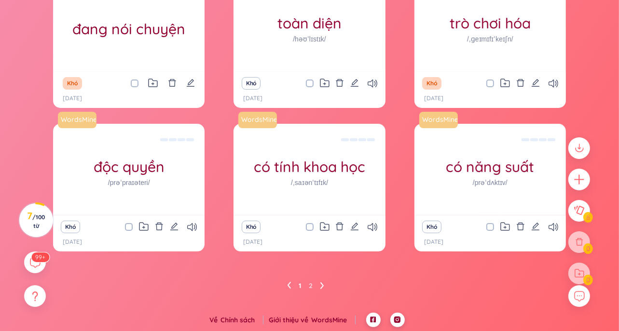
click at [320, 284] on icon at bounding box center [322, 285] width 4 height 7
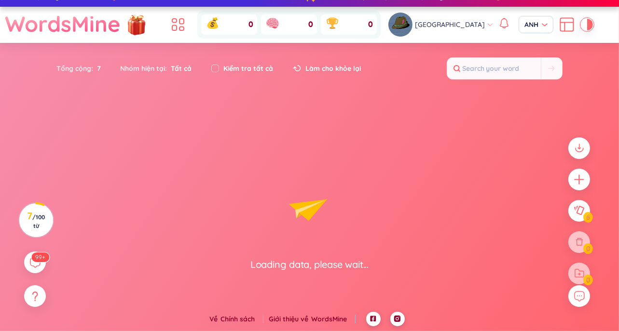
scroll to position [13, 0]
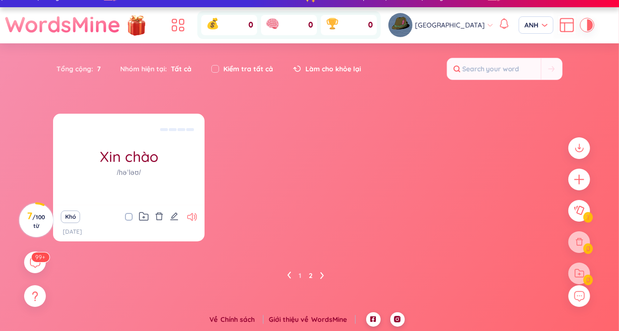
click at [189, 215] on icon at bounding box center [192, 217] width 10 height 8
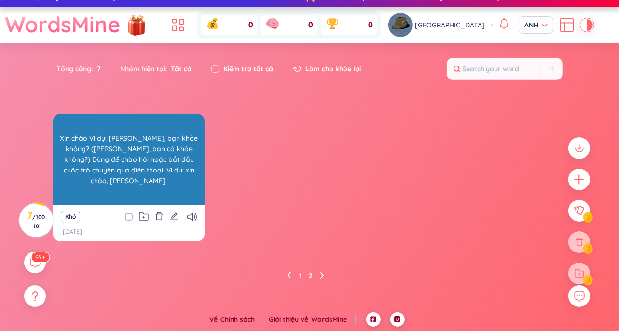
click at [162, 195] on div "Xin chào Ví dụ: [PERSON_NAME], bạn khỏe không? ([PERSON_NAME], bạn có khỏe khôn…" at bounding box center [129, 159] width 142 height 87
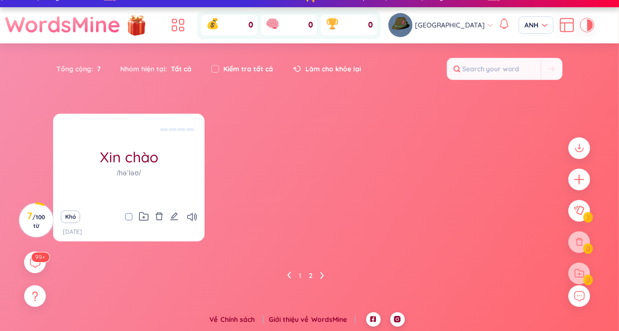
click at [290, 275] on icon at bounding box center [289, 275] width 4 height 7
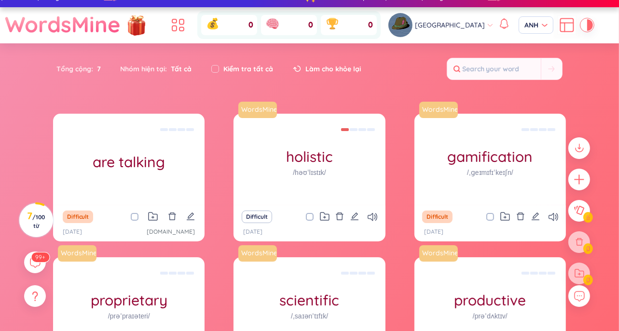
scroll to position [147, 0]
